Goal: Task Accomplishment & Management: Manage account settings

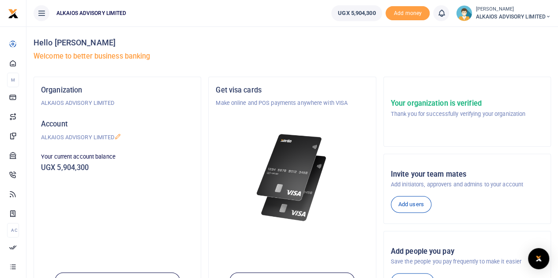
click at [499, 5] on div "SAM WANELOBA ALKAIOS ADVISORY LIMITED" at bounding box center [503, 13] width 95 height 16
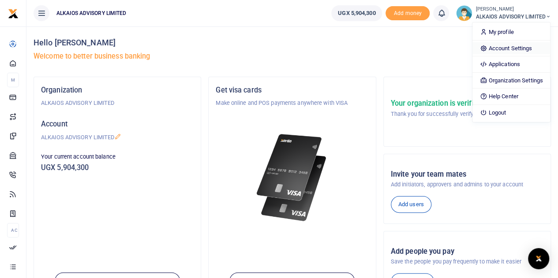
click at [505, 48] on link "Account Settings" at bounding box center [511, 48] width 77 height 12
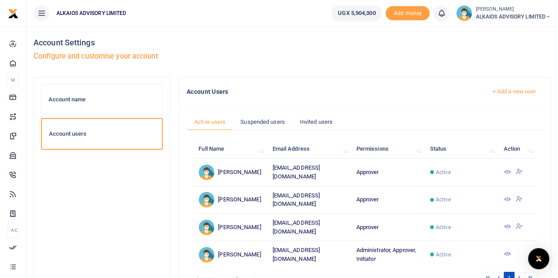
click at [507, 224] on icon at bounding box center [506, 226] width 7 height 7
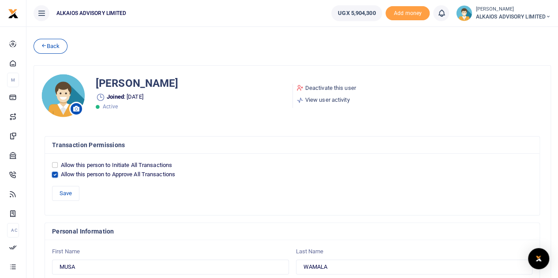
click at [54, 173] on input "Allow this person to Approve All Transactions" at bounding box center [55, 175] width 6 height 6
checkbox input "false"
click at [55, 165] on input "Allow this person to Initiate All Transactions" at bounding box center [55, 165] width 6 height 6
checkbox input "true"
click at [69, 192] on button "Save" at bounding box center [65, 193] width 27 height 15
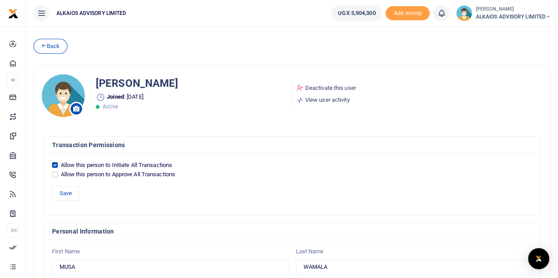
drag, startPoint x: 0, startPoint y: 0, endPoint x: 506, endPoint y: 18, distance: 506.0
click at [506, 18] on span "ALKAIOS ADVISORY LIMITED" at bounding box center [513, 17] width 75 height 8
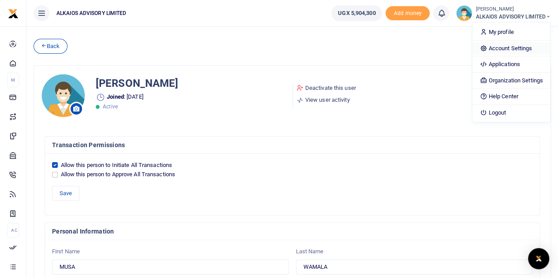
click at [502, 48] on link "Account Settings" at bounding box center [511, 48] width 77 height 12
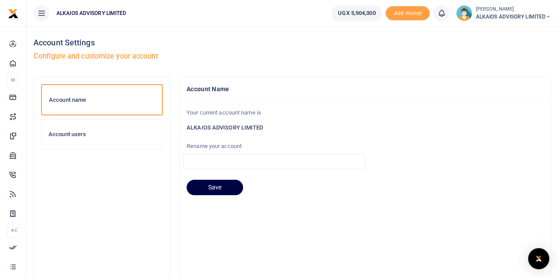
click at [108, 133] on h6 "Account users" at bounding box center [102, 134] width 107 height 7
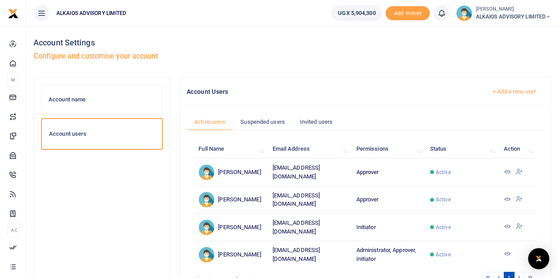
click at [505, 169] on icon at bounding box center [506, 172] width 7 height 7
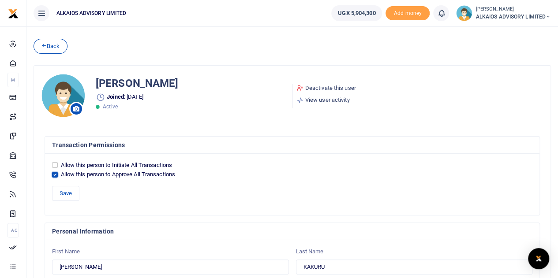
click at [54, 176] on input "Allow this person to Approve All Transactions" at bounding box center [55, 175] width 6 height 6
checkbox input "false"
click at [56, 164] on input "Allow this person to Initiate All Transactions" at bounding box center [55, 165] width 6 height 6
checkbox input "true"
click at [67, 192] on button "Save" at bounding box center [65, 193] width 27 height 15
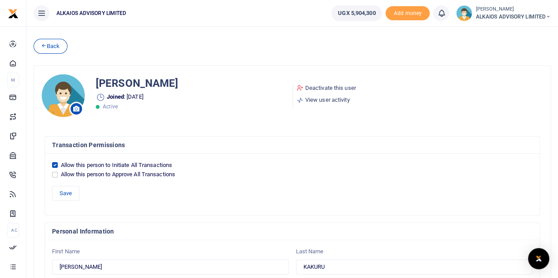
click at [493, 19] on span "ALKAIOS ADVISORY LIMITED" at bounding box center [513, 17] width 75 height 8
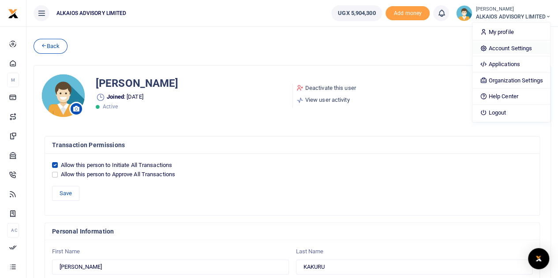
click at [499, 45] on link "Account Settings" at bounding box center [511, 48] width 77 height 12
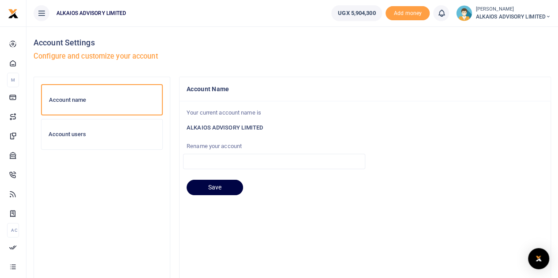
click at [85, 135] on h6 "Account users" at bounding box center [102, 134] width 107 height 7
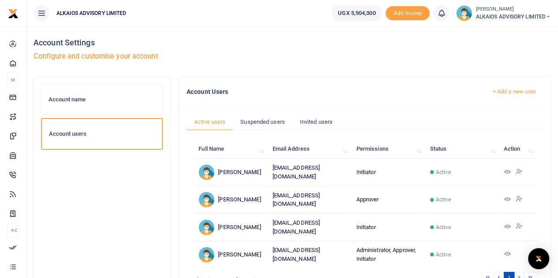
click at [507, 251] on icon at bounding box center [506, 254] width 7 height 7
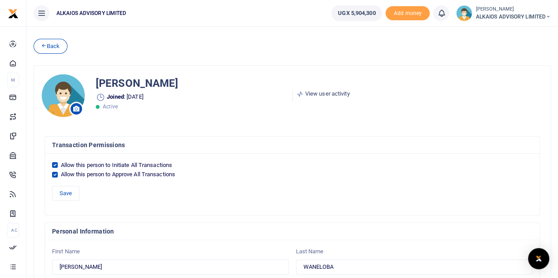
click at [55, 170] on div "Allow this person to Approve All Transactions" at bounding box center [292, 174] width 481 height 9
click at [56, 174] on input "Allow this person to Approve All Transactions" at bounding box center [55, 175] width 6 height 6
checkbox input "false"
click at [67, 190] on button "Save" at bounding box center [65, 193] width 27 height 15
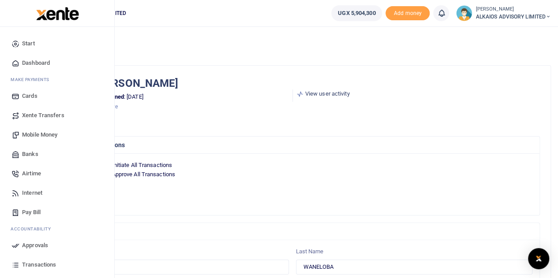
click at [43, 132] on span "Mobile Money" at bounding box center [39, 135] width 35 height 9
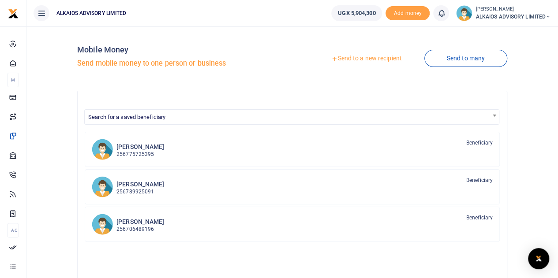
click at [359, 59] on link "Send to a new recipient" at bounding box center [366, 59] width 115 height 16
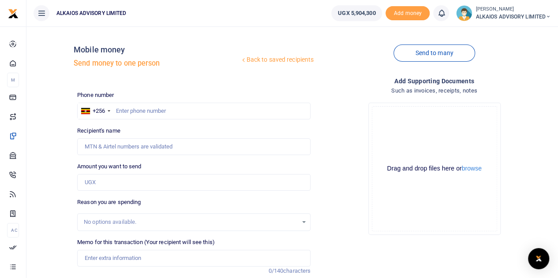
click at [187, 107] on input "text" at bounding box center [193, 111] width 233 height 17
type input "0758047592"
type input "Sam Waneloba"
type input "0758047592"
click at [140, 180] on input "Amount you want to send" at bounding box center [193, 182] width 233 height 17
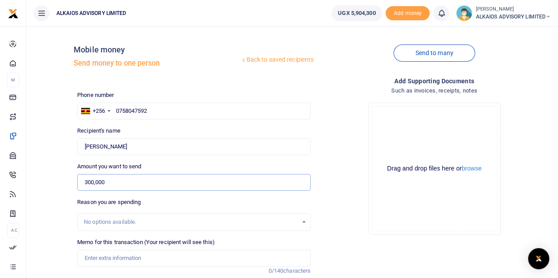
type input "300,000"
click at [117, 255] on input "Memo for this transaction (Your recipient will see this)" at bounding box center [193, 258] width 233 height 17
type input "Expenses refund"
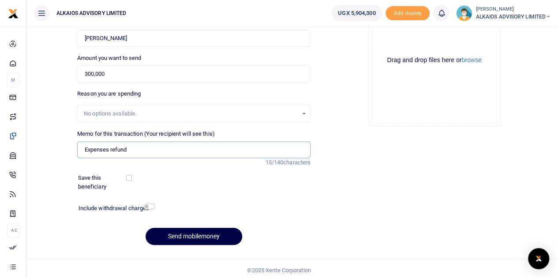
scroll to position [111, 0]
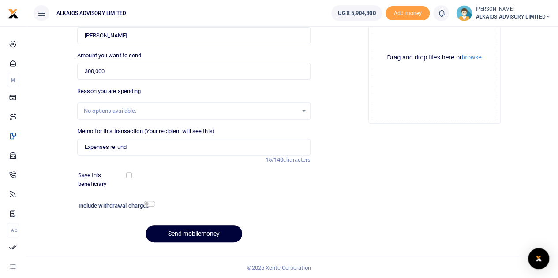
click at [206, 233] on button "Send mobilemoney" at bounding box center [194, 233] width 97 height 17
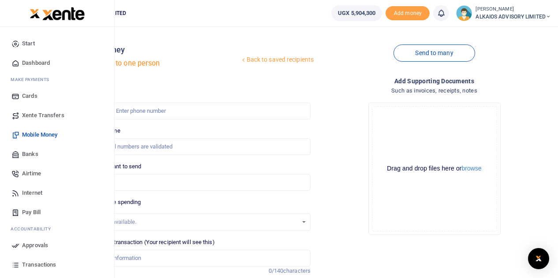
scroll to position [111, 0]
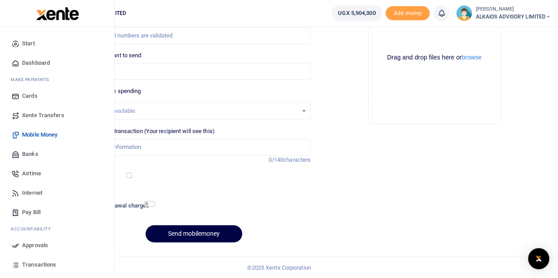
click at [36, 262] on span "Transactions" at bounding box center [39, 265] width 34 height 9
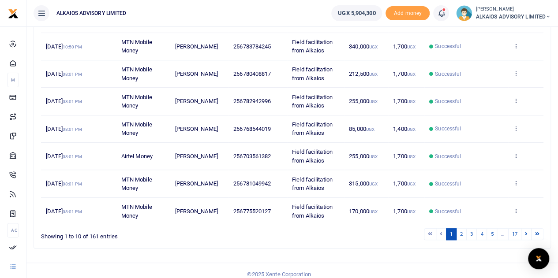
scroll to position [215, 0]
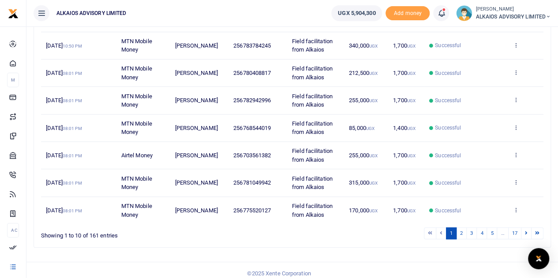
click at [446, 13] on span at bounding box center [446, 13] width 0 height 0
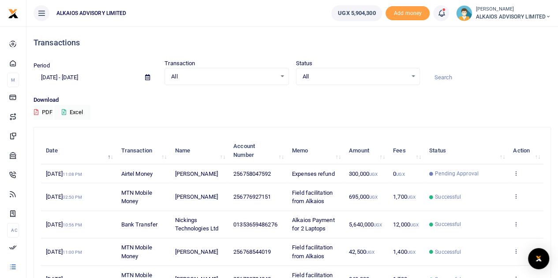
click at [523, 19] on span "ALKAIOS ADVISORY LIMITED" at bounding box center [513, 17] width 75 height 8
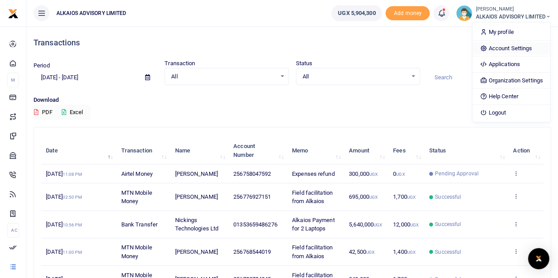
click at [510, 45] on link "Account Settings" at bounding box center [511, 48] width 77 height 12
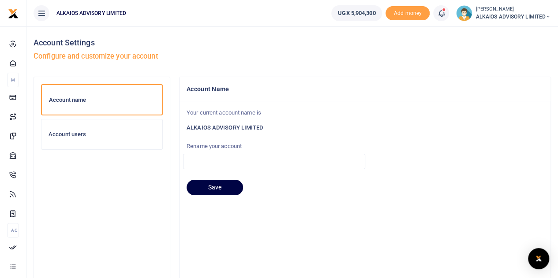
click at [76, 143] on div "Account users" at bounding box center [101, 135] width 121 height 30
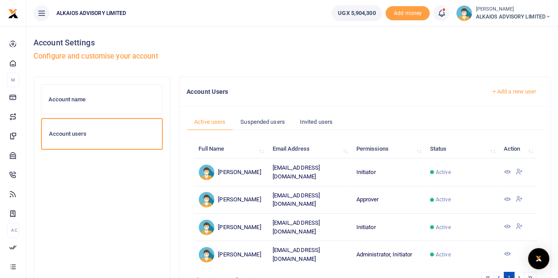
click at [507, 169] on icon at bounding box center [506, 172] width 7 height 7
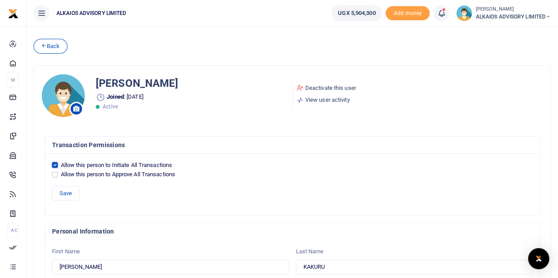
click at [54, 165] on input "Allow this person to Initiate All Transactions" at bounding box center [55, 165] width 6 height 6
checkbox input "false"
click at [55, 173] on input "Allow this person to Approve All Transactions" at bounding box center [55, 175] width 6 height 6
checkbox input "true"
click at [65, 190] on button "Save" at bounding box center [65, 193] width 27 height 15
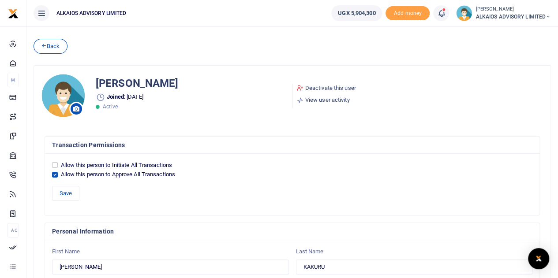
click at [498, 14] on span "ALKAIOS ADVISORY LIMITED" at bounding box center [513, 17] width 75 height 8
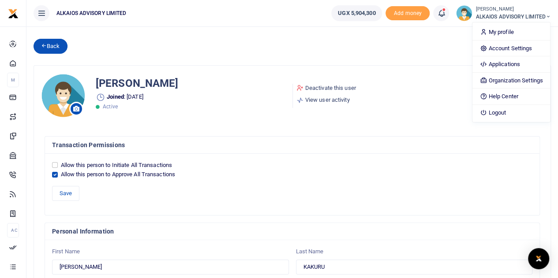
click at [57, 45] on link "Back" at bounding box center [51, 46] width 34 height 15
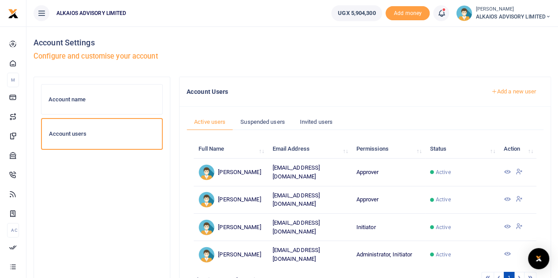
click at [507, 223] on icon at bounding box center [506, 226] width 7 height 7
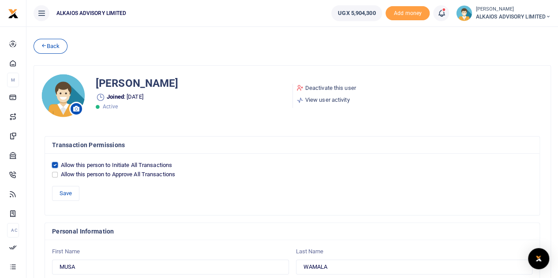
click at [56, 164] on input "Allow this person to Initiate All Transactions" at bounding box center [55, 165] width 6 height 6
checkbox input "false"
click at [56, 173] on input "Allow this person to Approve All Transactions" at bounding box center [55, 175] width 6 height 6
checkbox input "true"
click at [66, 190] on button "Save" at bounding box center [65, 193] width 27 height 15
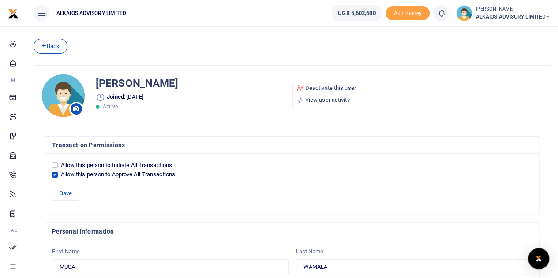
click at [500, 15] on span "ALKAIOS ADVISORY LIMITED" at bounding box center [513, 17] width 75 height 8
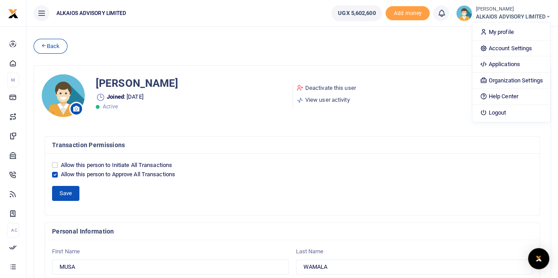
click at [68, 192] on button "Save" at bounding box center [65, 193] width 27 height 15
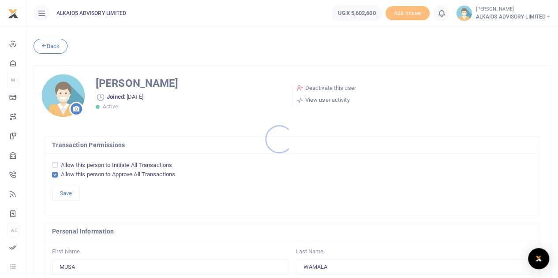
click at [494, 17] on div at bounding box center [279, 139] width 558 height 278
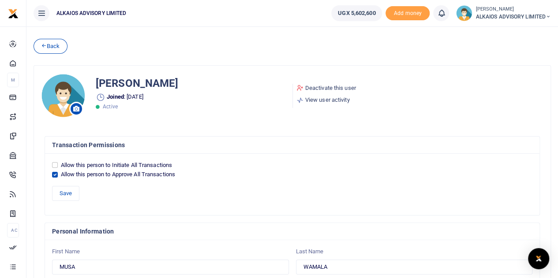
click at [494, 17] on span "ALKAIOS ADVISORY LIMITED" at bounding box center [513, 17] width 75 height 8
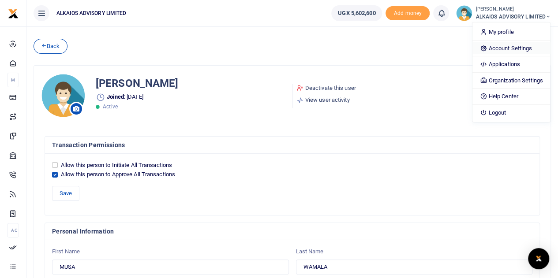
click at [500, 49] on link "Account Settings" at bounding box center [511, 48] width 77 height 12
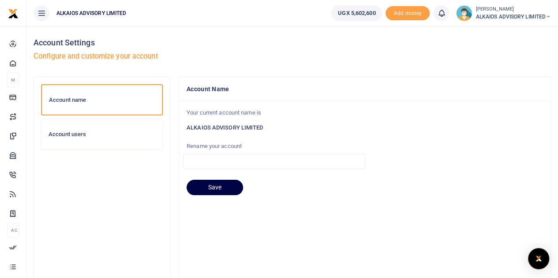
click at [82, 136] on h6 "Account users" at bounding box center [102, 134] width 107 height 7
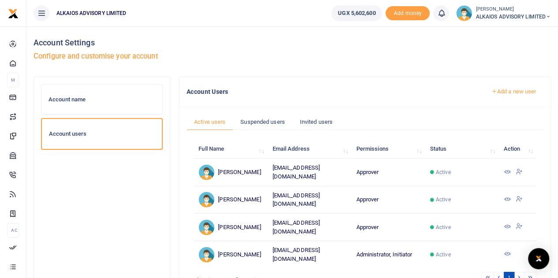
click at [484, 16] on span "ALKAIOS ADVISORY LIMITED" at bounding box center [513, 17] width 75 height 8
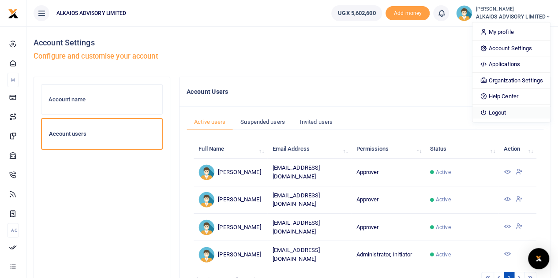
click at [492, 110] on link "Logout" at bounding box center [511, 113] width 77 height 12
